Goal: Navigation & Orientation: Go to known website

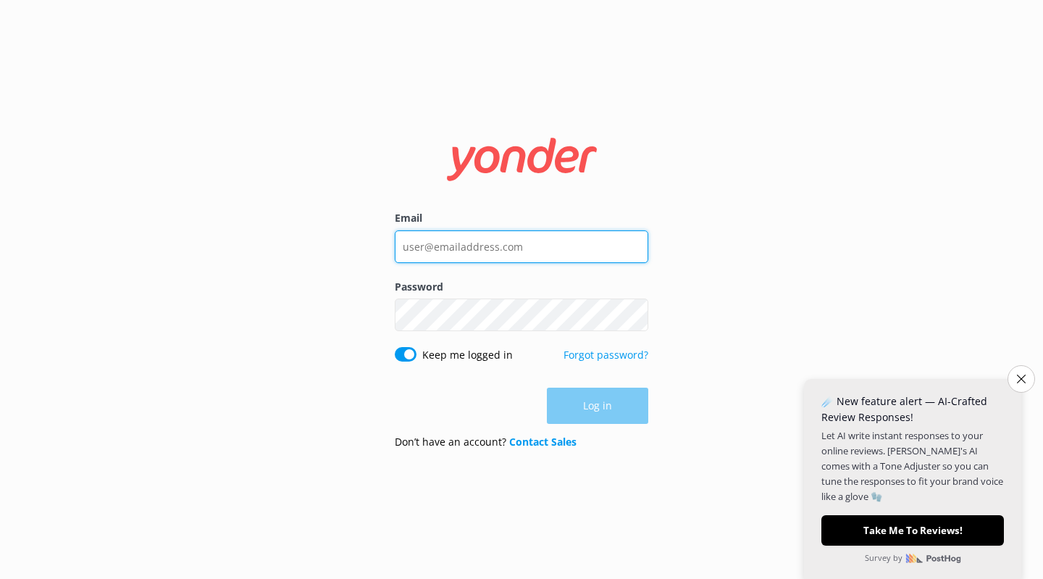
click at [490, 244] on input "Email" at bounding box center [522, 246] width 254 height 33
type input "[EMAIL_ADDRESS][DOMAIN_NAME]"
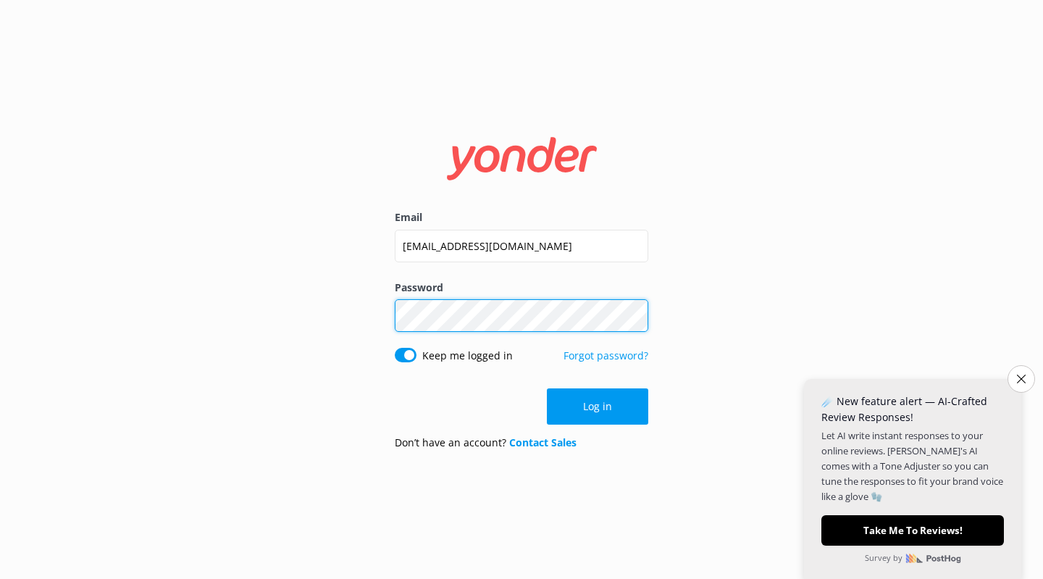
click button "Log in" at bounding box center [597, 406] width 101 height 36
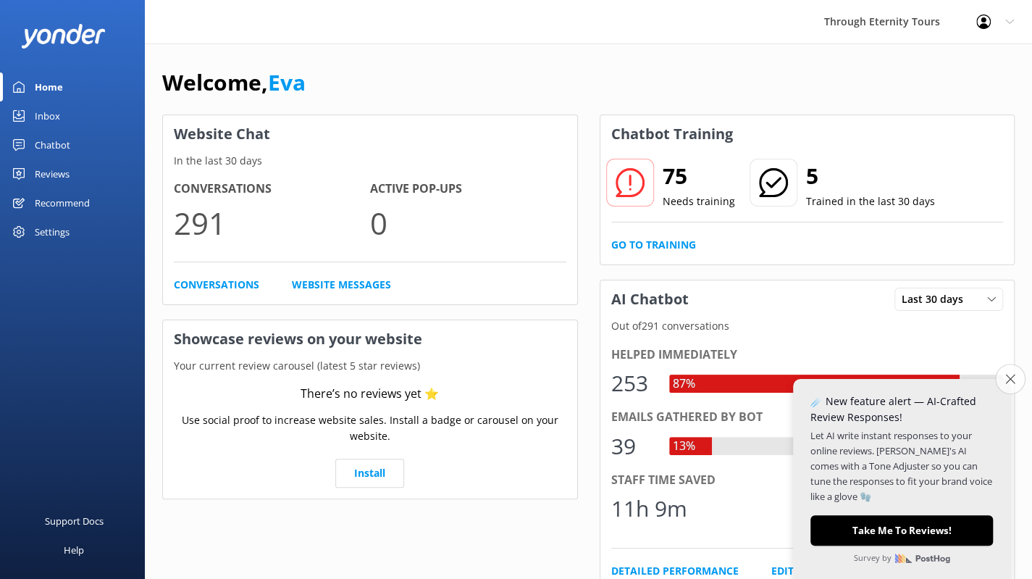
click at [1016, 379] on button "Close survey" at bounding box center [1010, 379] width 30 height 30
